Goal: Task Accomplishment & Management: Complete application form

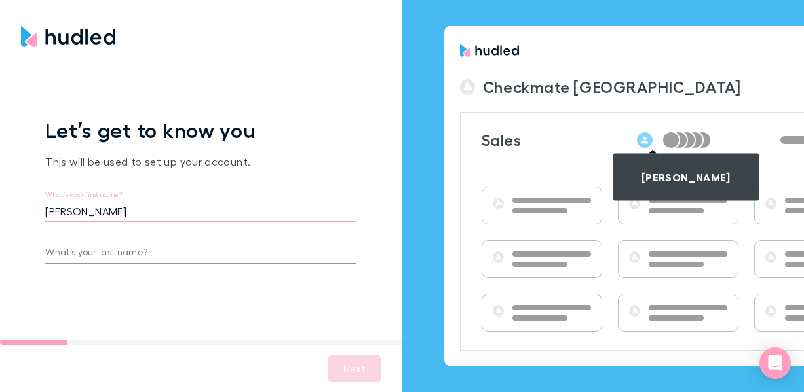
type input "[PERSON_NAME]"
click at [73, 248] on input "What’s your last name?" at bounding box center [200, 253] width 311 height 21
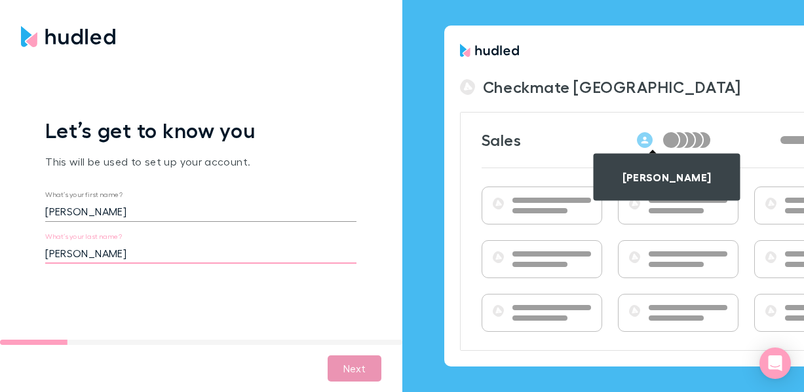
type input "[PERSON_NAME]"
click at [353, 368] on button "Next" at bounding box center [355, 369] width 54 height 26
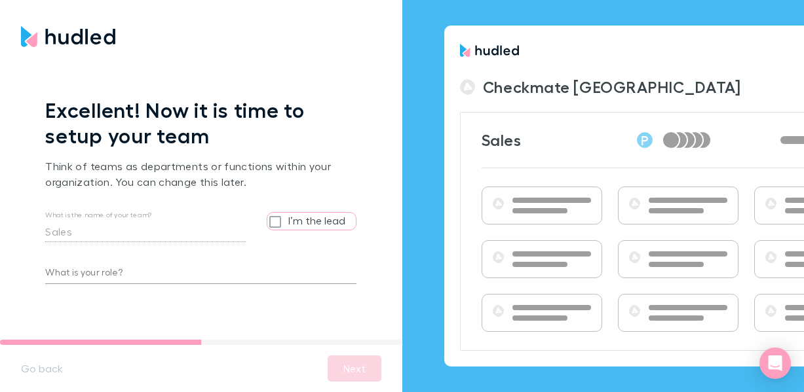
click at [103, 284] on div "Excellent! Now it is time to setup your team Think of teams as departments or f…" at bounding box center [200, 196] width 311 height 197
click at [93, 273] on input "What is your role?" at bounding box center [200, 273] width 311 height 21
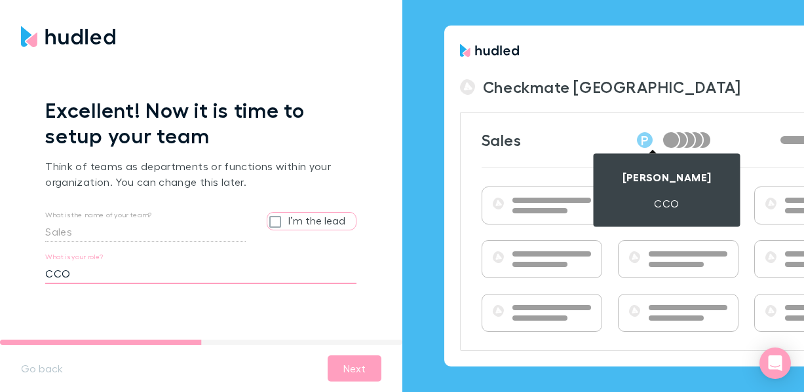
type input "CCO"
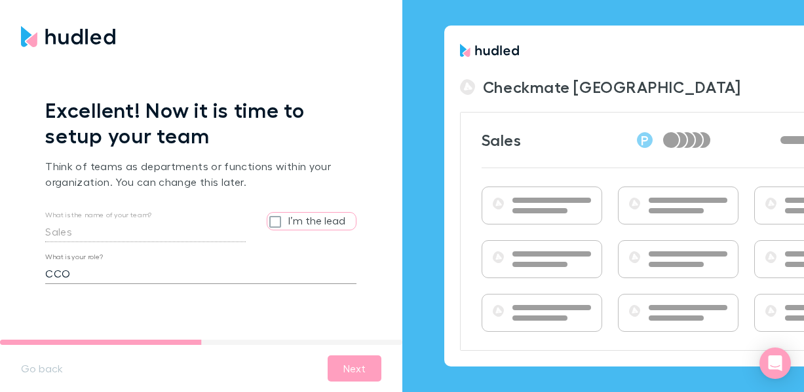
click at [275, 220] on input "I’m the lead" at bounding box center [277, 221] width 21 height 17
checkbox input "false"
click at [350, 368] on button "Next" at bounding box center [355, 369] width 54 height 26
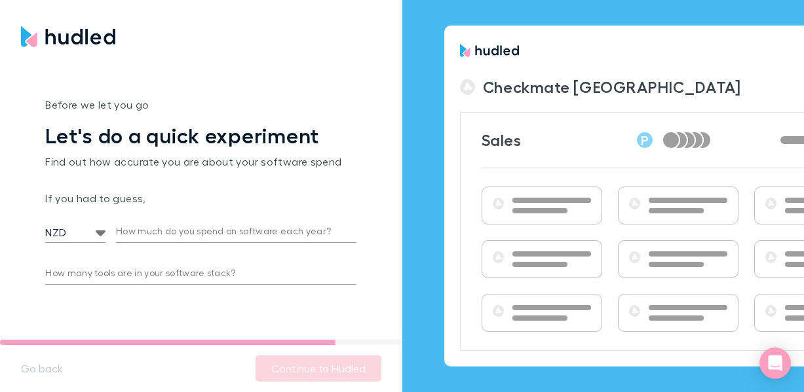
click at [132, 227] on input "How much do you spend on software each year?" at bounding box center [236, 232] width 240 height 21
type input "3,000"
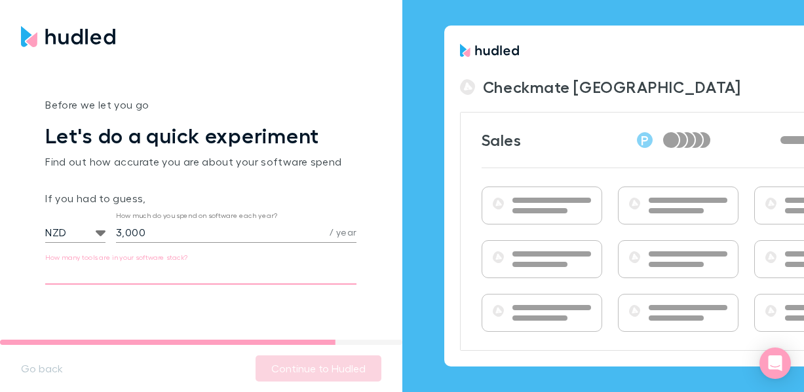
click at [84, 271] on input "How many tools are in your software stack?" at bounding box center [200, 274] width 311 height 21
click at [149, 229] on input "3,000" at bounding box center [220, 232] width 208 height 21
click at [92, 271] on input "How many tools are in your software stack?" at bounding box center [200, 274] width 311 height 21
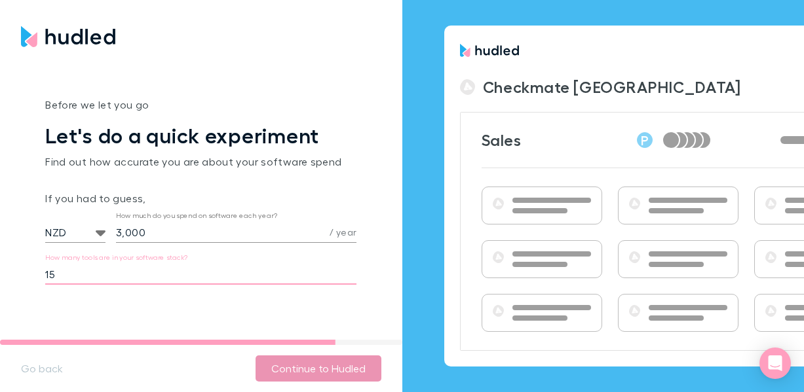
type input "15"
click at [299, 375] on button "Continue to Hudled" at bounding box center [319, 369] width 126 height 26
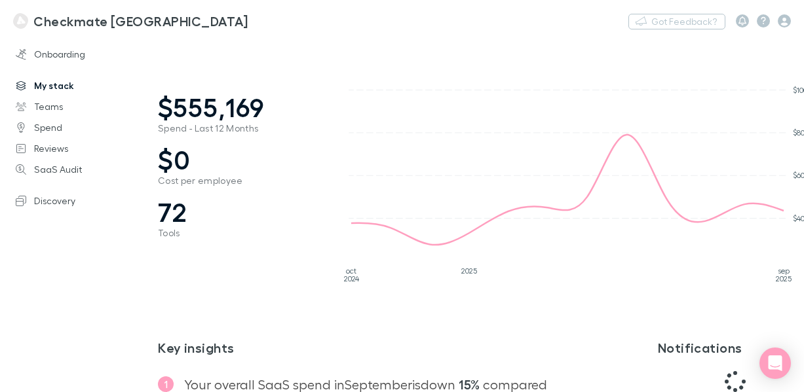
click at [52, 82] on link "My stack" at bounding box center [79, 85] width 153 height 21
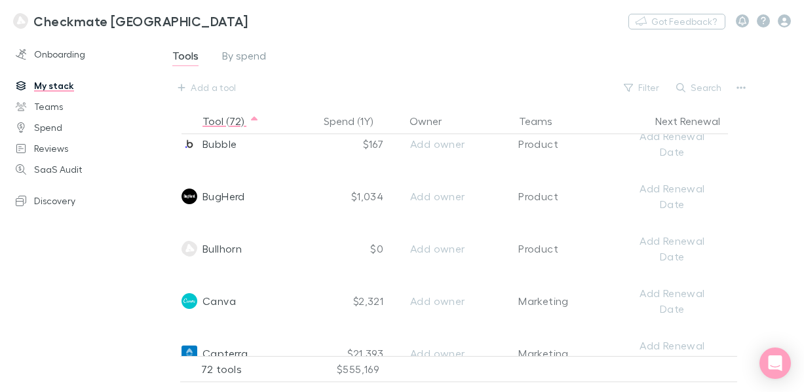
scroll to position [478, 0]
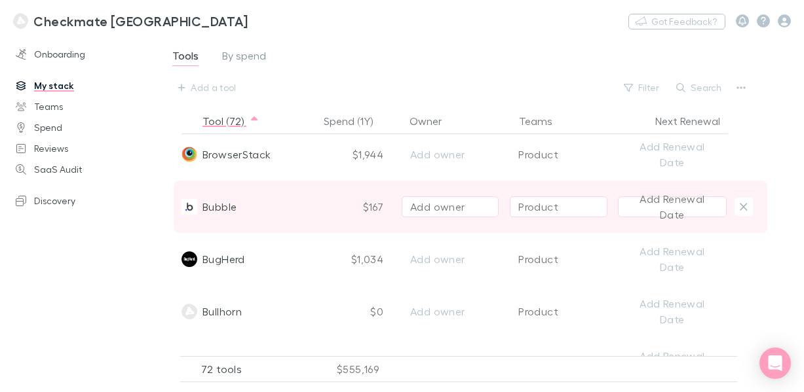
click at [290, 205] on div "Bubble" at bounding box center [247, 207] width 132 height 52
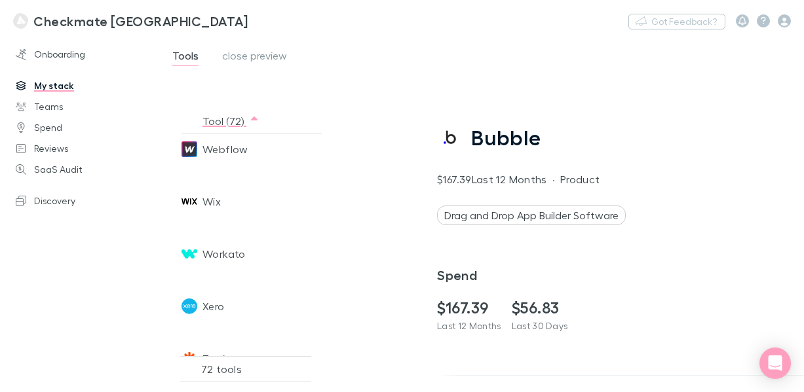
scroll to position [3473, 0]
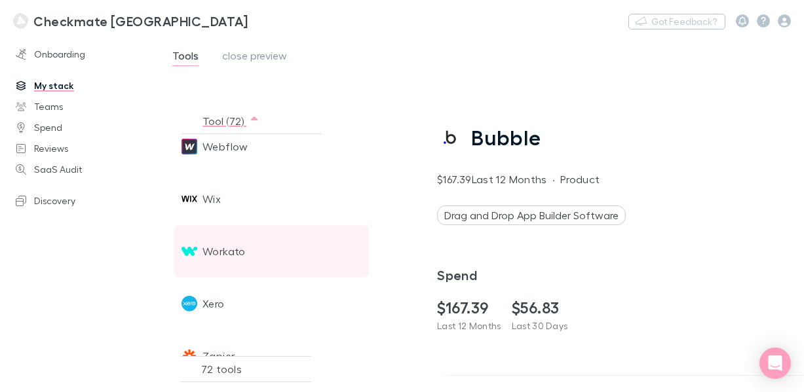
click at [231, 246] on span "Workato" at bounding box center [223, 251] width 43 height 52
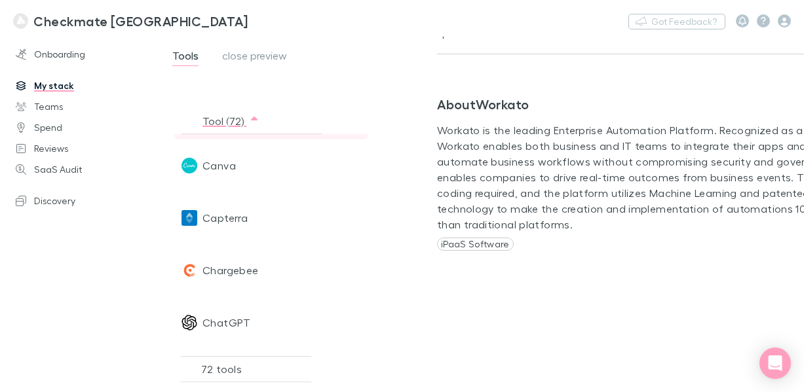
scroll to position [675, 0]
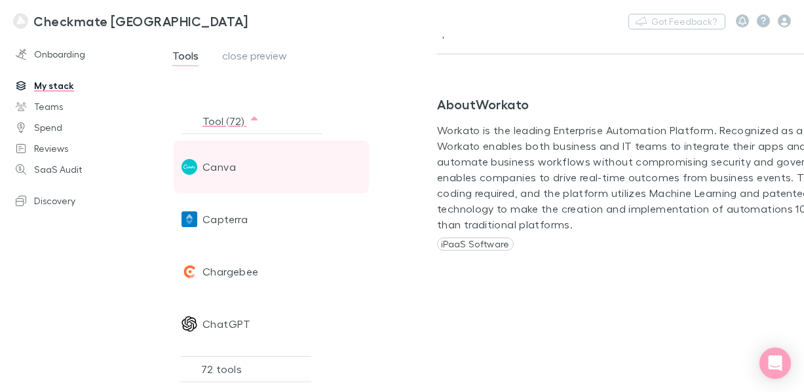
click at [219, 166] on span "Canva" at bounding box center [218, 167] width 33 height 52
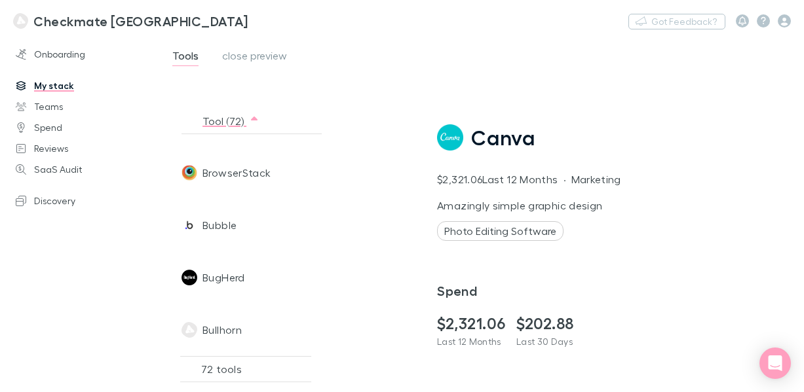
scroll to position [0, 0]
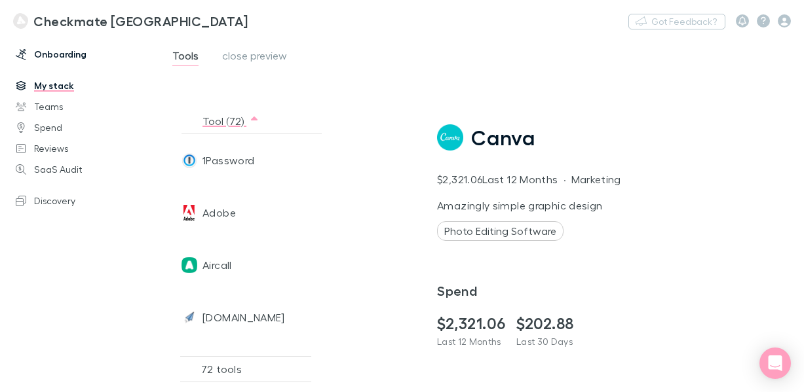
click at [48, 53] on link "Onboarding" at bounding box center [79, 54] width 153 height 21
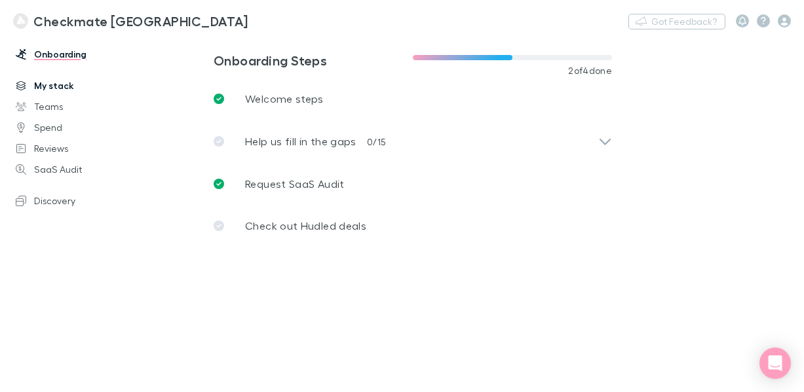
click at [50, 83] on link "My stack" at bounding box center [79, 85] width 153 height 21
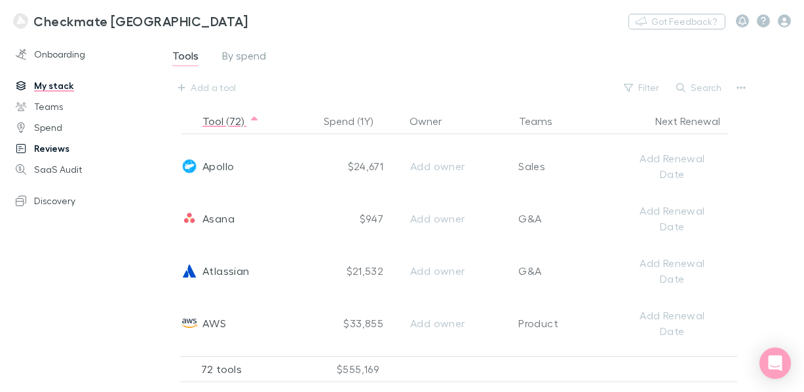
scroll to position [169, 0]
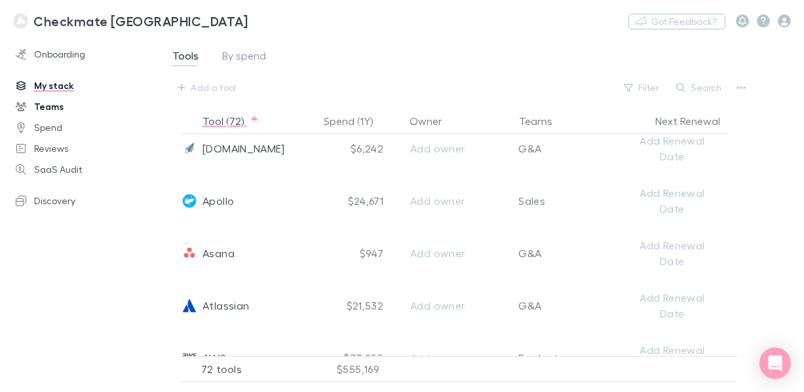
click at [52, 106] on link "Teams" at bounding box center [79, 106] width 153 height 21
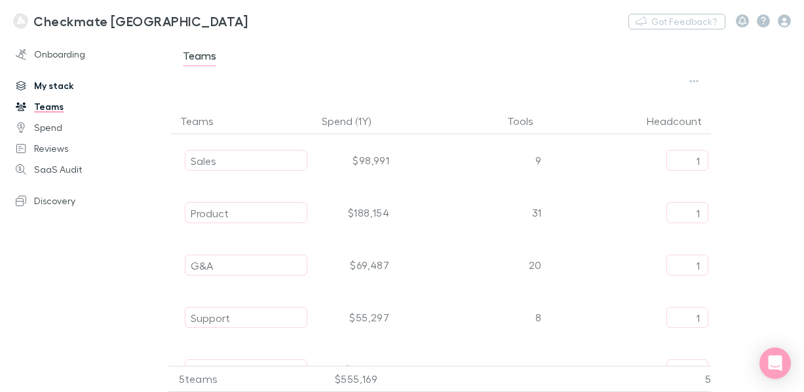
click at [44, 86] on link "My stack" at bounding box center [79, 85] width 153 height 21
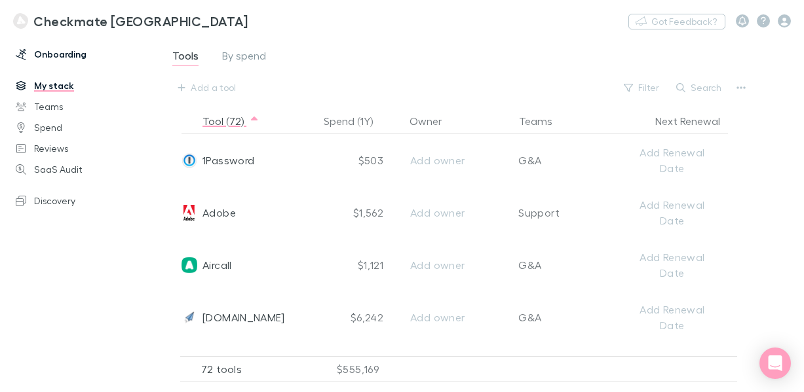
click at [57, 50] on link "Onboarding" at bounding box center [79, 54] width 153 height 21
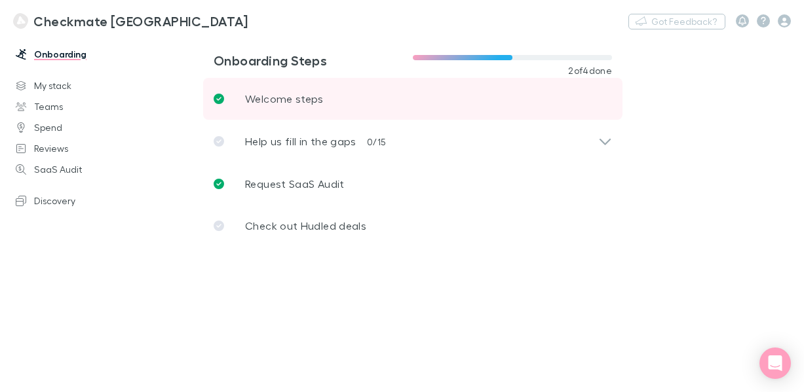
click at [291, 104] on p "Welcome steps" at bounding box center [284, 99] width 79 height 16
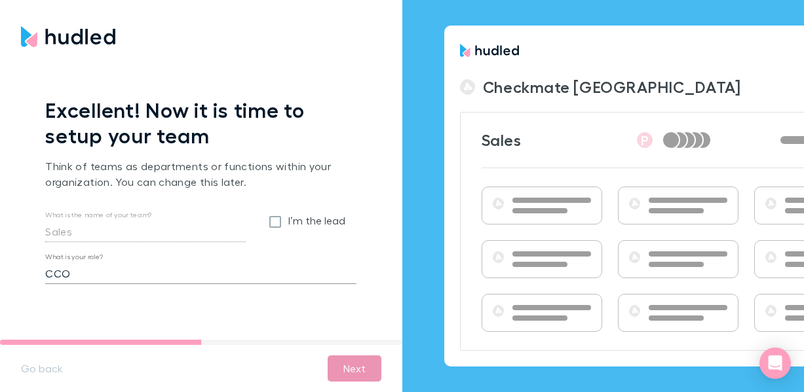
click at [356, 366] on button "Next" at bounding box center [355, 369] width 54 height 26
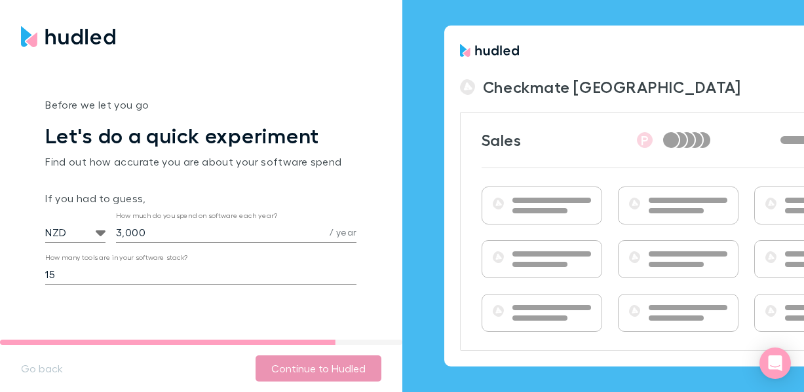
click at [331, 366] on button "Continue to Hudled" at bounding box center [319, 369] width 126 height 26
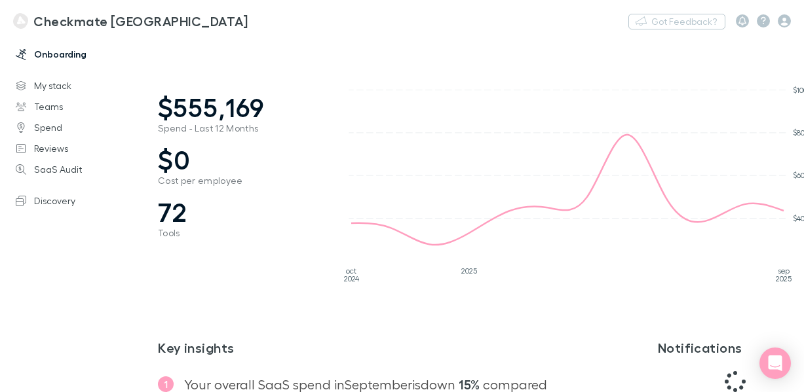
click at [53, 45] on link "Onboarding" at bounding box center [79, 54] width 153 height 21
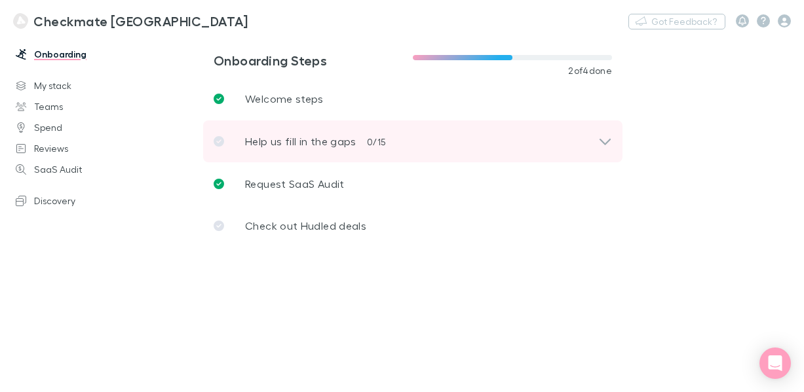
click at [295, 147] on p "Help us fill in the gaps" at bounding box center [300, 142] width 111 height 16
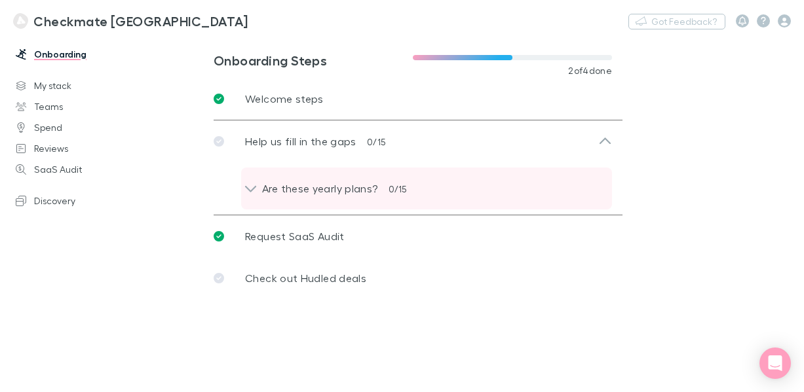
click at [301, 186] on p "Are these yearly plans?" at bounding box center [315, 189] width 126 height 16
